Goal: Task Accomplishment & Management: Complete application form

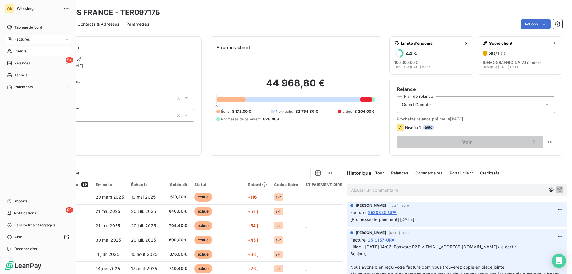
scroll to position [208, 0]
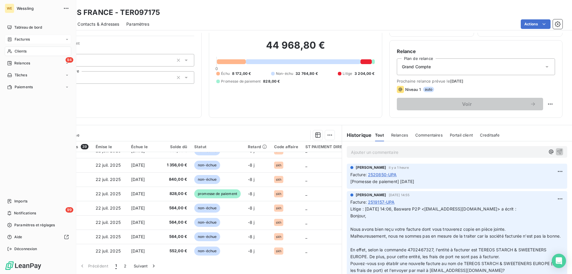
drag, startPoint x: 0, startPoint y: 0, endPoint x: 21, endPoint y: 37, distance: 42.7
click at [21, 37] on span "Factures" at bounding box center [22, 39] width 15 height 5
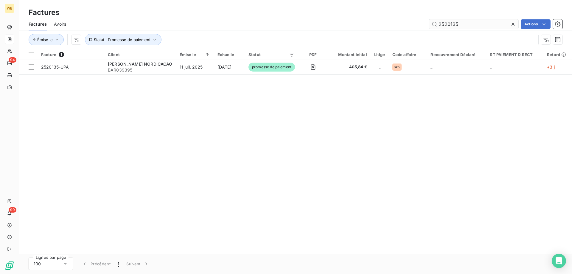
click at [435, 27] on input "2520135" at bounding box center [473, 24] width 89 height 10
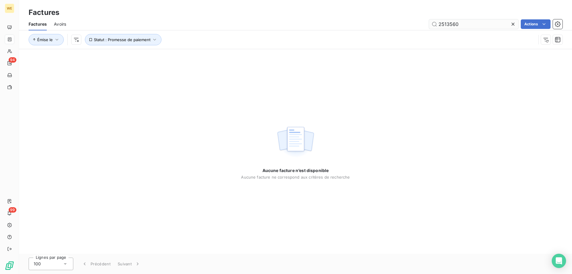
click at [442, 23] on input "2513560" at bounding box center [473, 24] width 89 height 10
click at [64, 24] on span "Avoirs" at bounding box center [60, 24] width 12 height 6
type input "2513560"
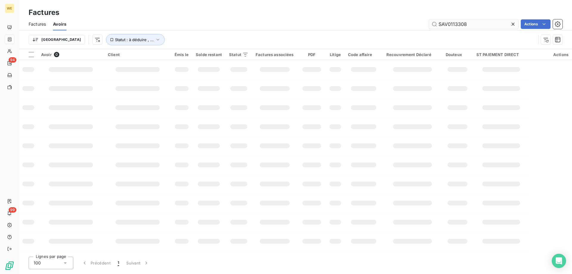
click at [448, 25] on input "SAV0113308" at bounding box center [473, 24] width 89 height 10
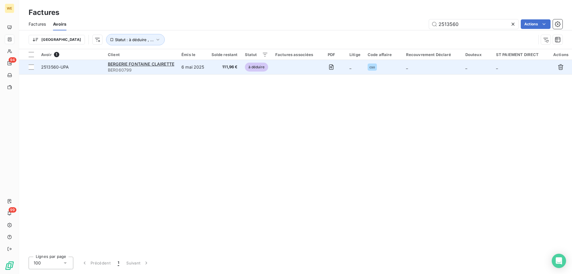
type input "2513560"
click at [187, 66] on td "6 mai 2025" at bounding box center [193, 67] width 30 height 14
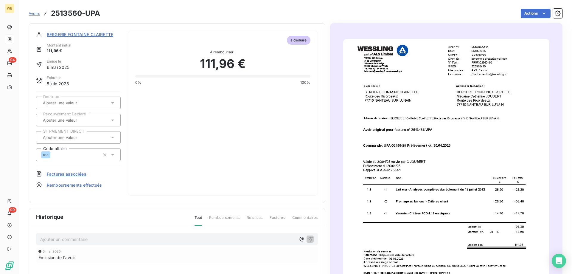
click at [399, 158] on img "button" at bounding box center [446, 184] width 206 height 291
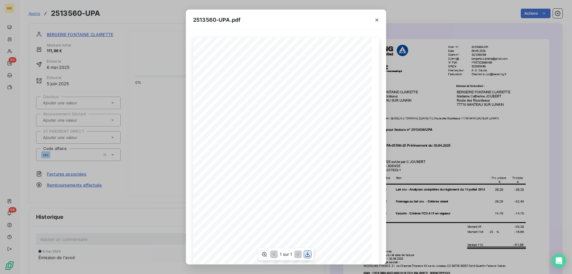
click at [306, 254] on icon "button" at bounding box center [308, 254] width 6 height 6
click at [379, 20] on icon "button" at bounding box center [377, 20] width 6 height 6
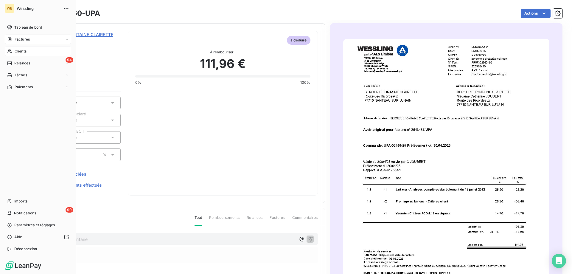
click at [24, 51] on span "Clients" at bounding box center [21, 51] width 12 height 5
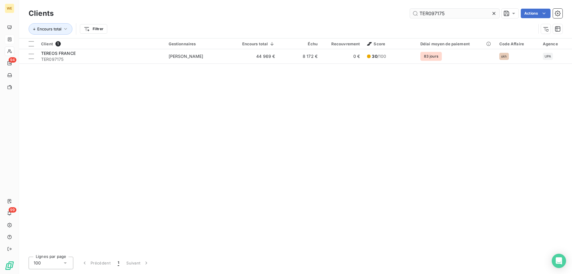
click at [435, 17] on input "TER097175" at bounding box center [454, 14] width 89 height 10
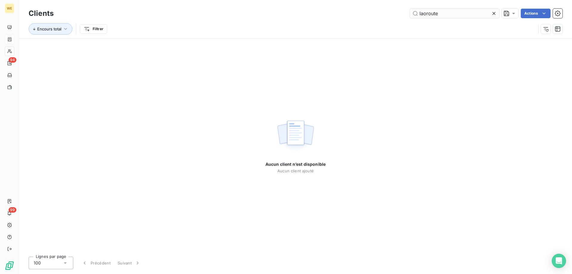
click at [423, 12] on input "laoroute" at bounding box center [454, 14] width 89 height 10
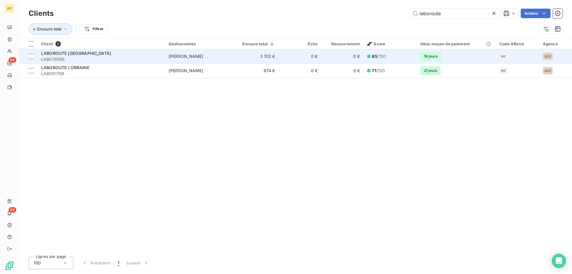
type input "laboroute"
click at [97, 53] on span "LABOROUTE [GEOGRAPHIC_DATA]" at bounding box center [76, 53] width 70 height 5
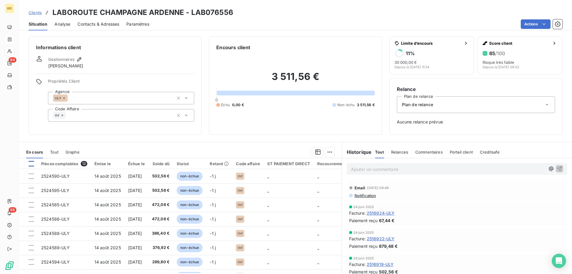
click at [31, 164] on div at bounding box center [31, 163] width 5 height 5
click at [328, 152] on html "WE 94 99 Clients LABOROUTE CHAMPAGNE ARDENNE - LAB076556 Situation Analyse Cont…" at bounding box center [286, 137] width 572 height 274
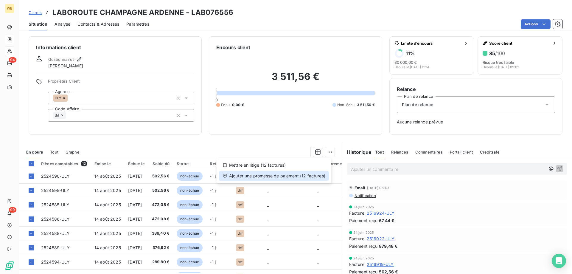
click at [319, 178] on div "Ajouter une promesse de paiement (12 factures)" at bounding box center [274, 176] width 110 height 10
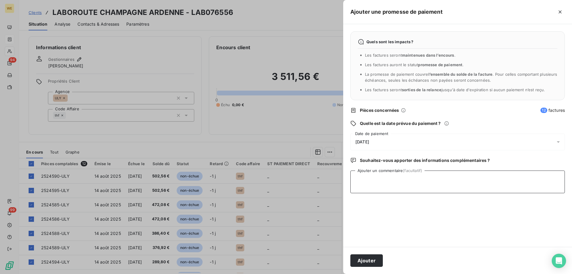
click at [370, 181] on textarea "Ajouter un commentaire (facultatif)" at bounding box center [457, 181] width 214 height 23
paste textarea "LAB076556"
drag, startPoint x: 381, startPoint y: 180, endPoint x: 318, endPoint y: 188, distance: 62.9
click at [316, 273] on div "Ajouter une promesse de paiement Quels sont les impacts ? Les factures seront m…" at bounding box center [286, 274] width 572 height 0
type textarea "c"
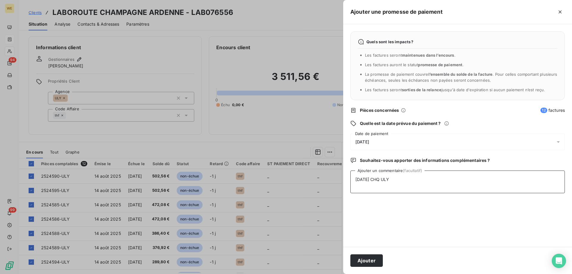
type textarea "[DATE] CHQ ULY"
click at [406, 141] on div "[DATE]" at bounding box center [457, 141] width 214 height 17
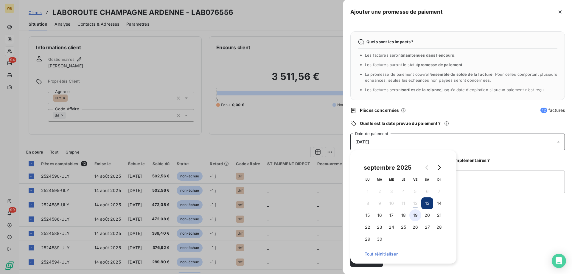
click at [415, 215] on button "19" at bounding box center [415, 215] width 12 height 12
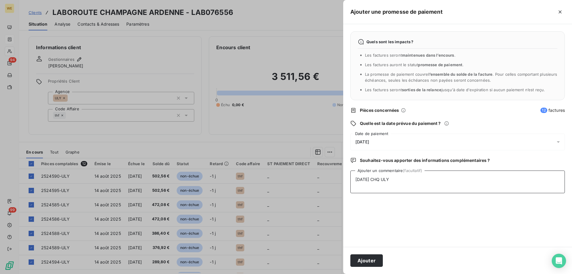
click at [490, 189] on textarea "[DATE] CHQ ULY" at bounding box center [457, 181] width 214 height 23
click at [372, 260] on button "Ajouter" at bounding box center [366, 260] width 32 height 13
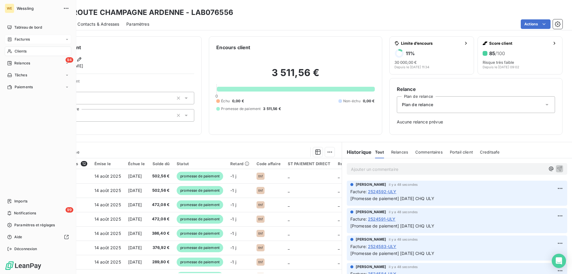
drag, startPoint x: 25, startPoint y: 52, endPoint x: 33, endPoint y: 52, distance: 8.0
click at [25, 52] on span "Clients" at bounding box center [21, 51] width 12 height 5
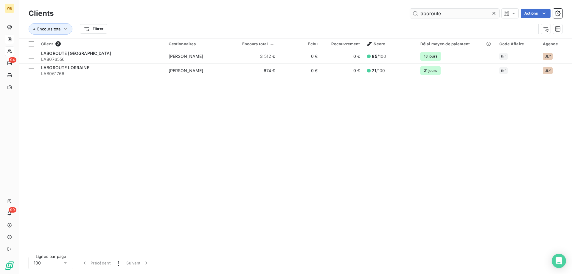
click at [421, 15] on input "laboroute" at bounding box center [454, 14] width 89 height 10
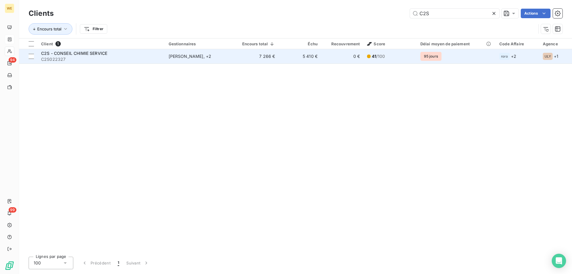
type input "C2S"
click at [221, 57] on div "[PERSON_NAME] , + 2" at bounding box center [200, 56] width 62 height 6
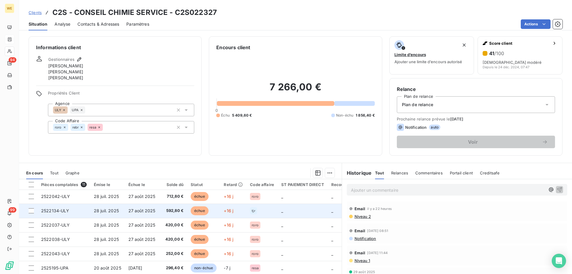
scroll to position [56, 0]
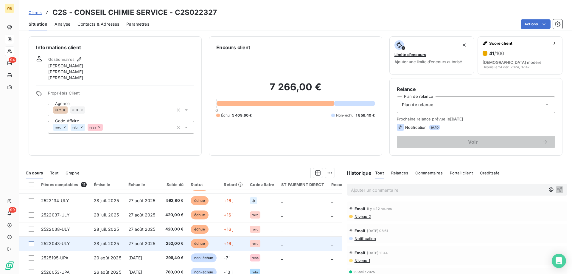
click at [32, 241] on div at bounding box center [31, 243] width 5 height 5
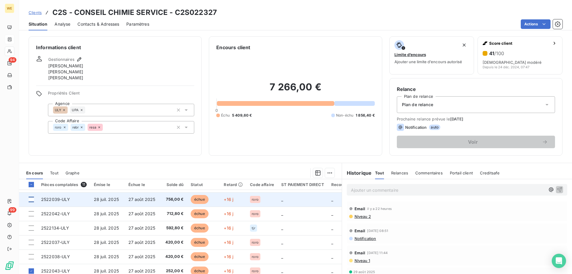
click at [32, 199] on div at bounding box center [31, 199] width 5 height 5
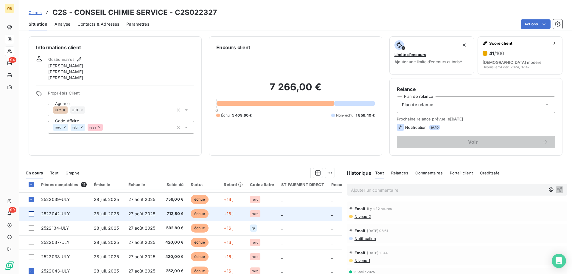
click at [31, 215] on div at bounding box center [31, 213] width 5 height 5
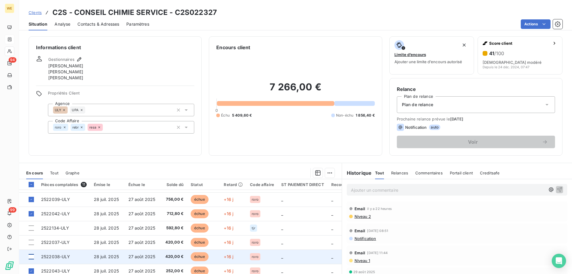
click at [31, 259] on div at bounding box center [31, 256] width 5 height 5
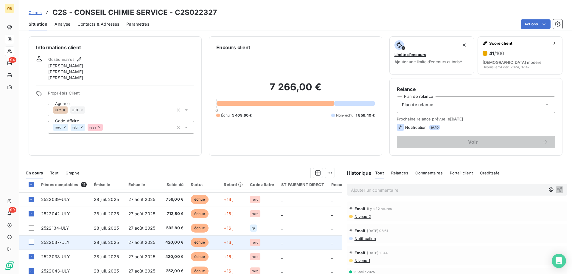
click at [29, 244] on div at bounding box center [31, 241] width 5 height 5
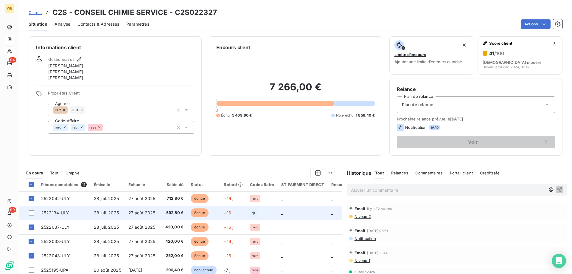
scroll to position [56, 0]
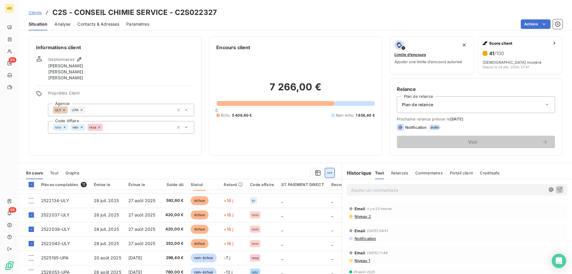
click at [329, 173] on html "WE 94 99 Clients C2S - CONSEIL CHIMIE SERVICE - C2S022327 Situation Analyse Con…" at bounding box center [286, 137] width 572 height 274
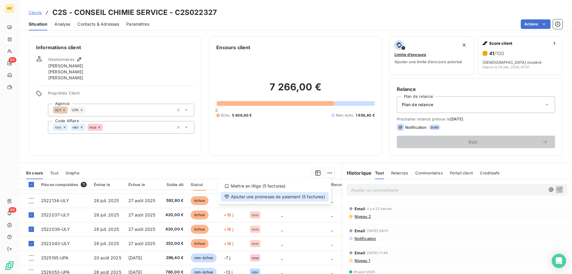
click at [326, 197] on div "Ajouter une promesse de paiement (5 factures)" at bounding box center [275, 197] width 108 height 10
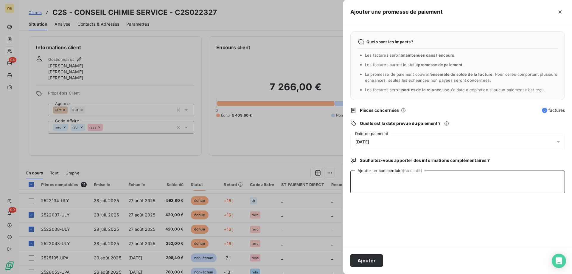
click at [374, 183] on textarea "Ajouter un commentaire (facultatif)" at bounding box center [457, 181] width 214 height 23
paste textarea "[DATE]"
type textarea "[DATE]"
click at [383, 141] on div "[DATE]" at bounding box center [457, 141] width 214 height 17
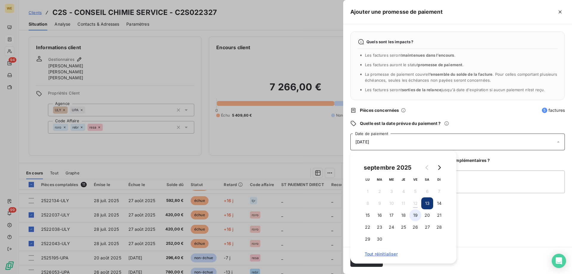
click at [412, 213] on button "19" at bounding box center [415, 215] width 12 height 12
click at [472, 173] on textarea "[DATE]" at bounding box center [457, 181] width 214 height 23
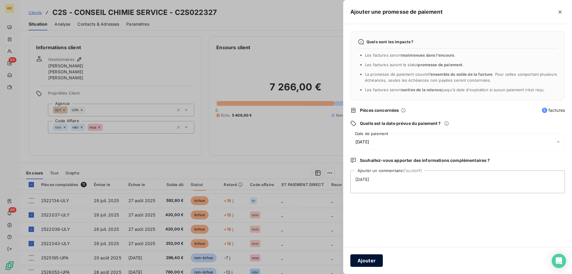
click at [364, 262] on button "Ajouter" at bounding box center [366, 260] width 32 height 13
